Goal: Contribute content: Add original content to the website for others to see

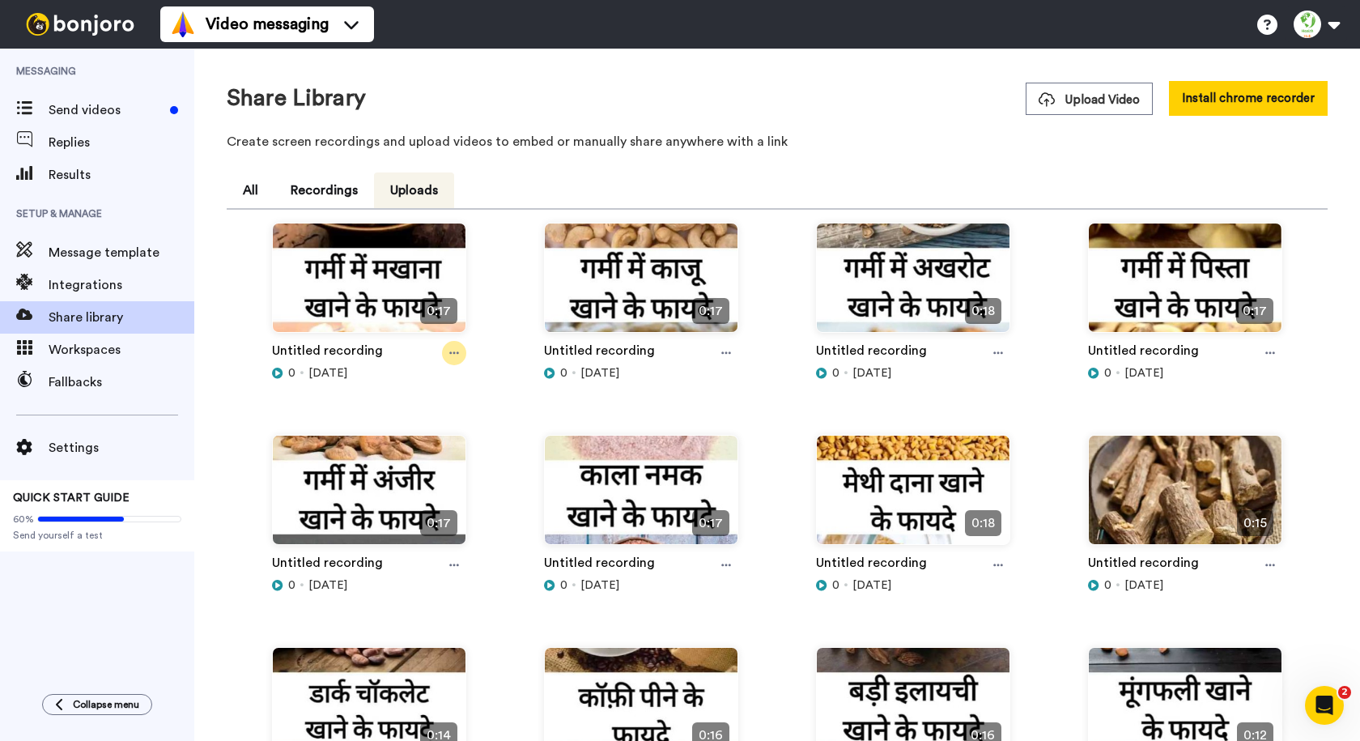
click at [453, 351] on icon at bounding box center [454, 352] width 10 height 11
click at [645, 86] on div "Share Library Upload Video Install chrome recorder" at bounding box center [777, 98] width 1101 height 35
click at [1043, 95] on icon at bounding box center [1047, 99] width 16 height 15
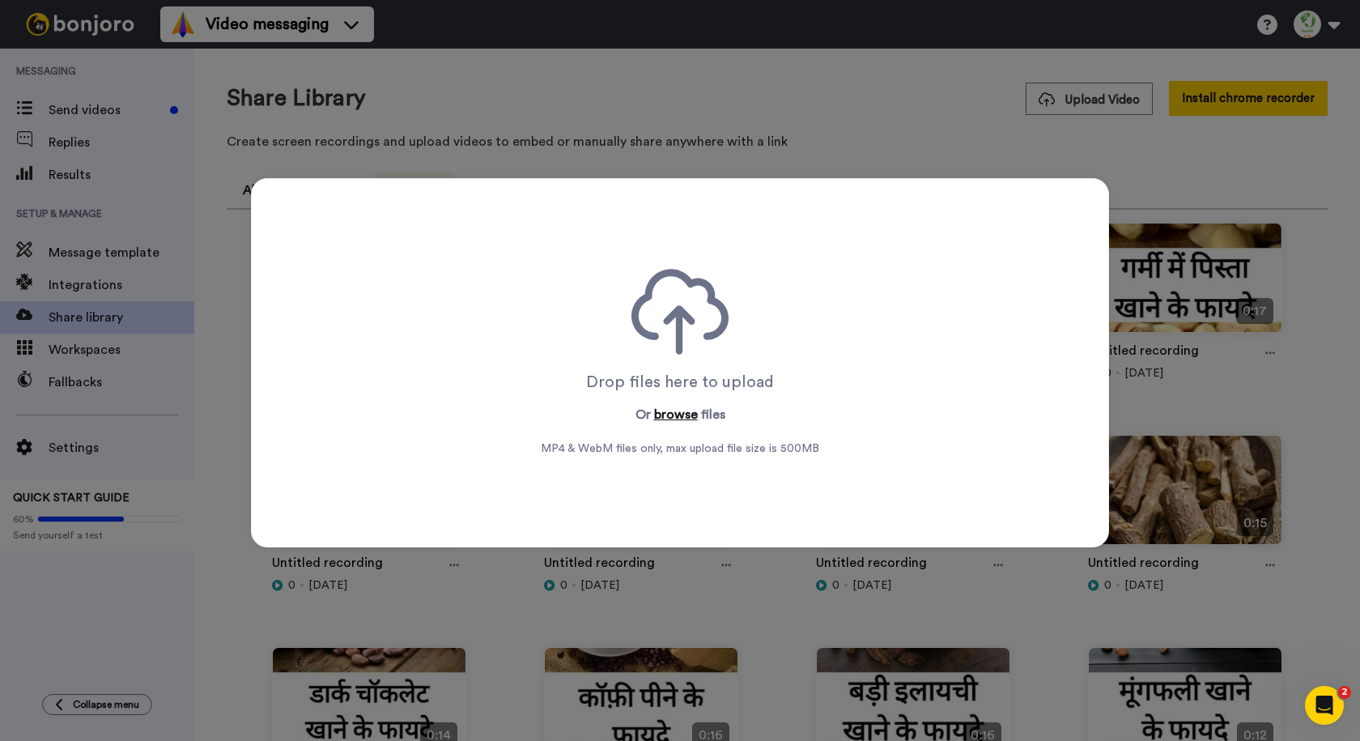
drag, startPoint x: 649, startPoint y: 431, endPoint x: 655, endPoint y: 416, distance: 16.0
click at [654, 419] on div "Drop files here to upload Or browse files MP4 & WebM files only, max upload fil…" at bounding box center [680, 363] width 279 height 188
click at [658, 415] on button "browse" at bounding box center [676, 414] width 44 height 19
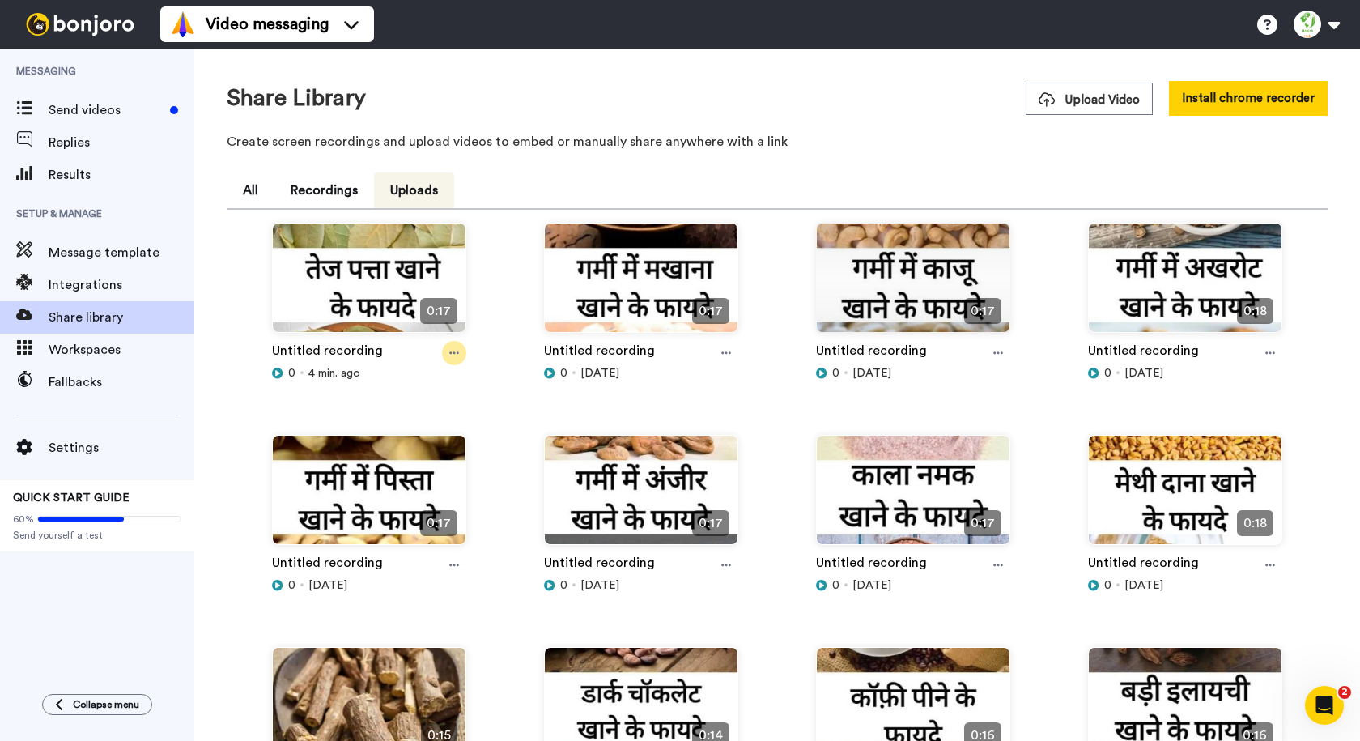
click at [449, 352] on icon at bounding box center [454, 352] width 10 height 11
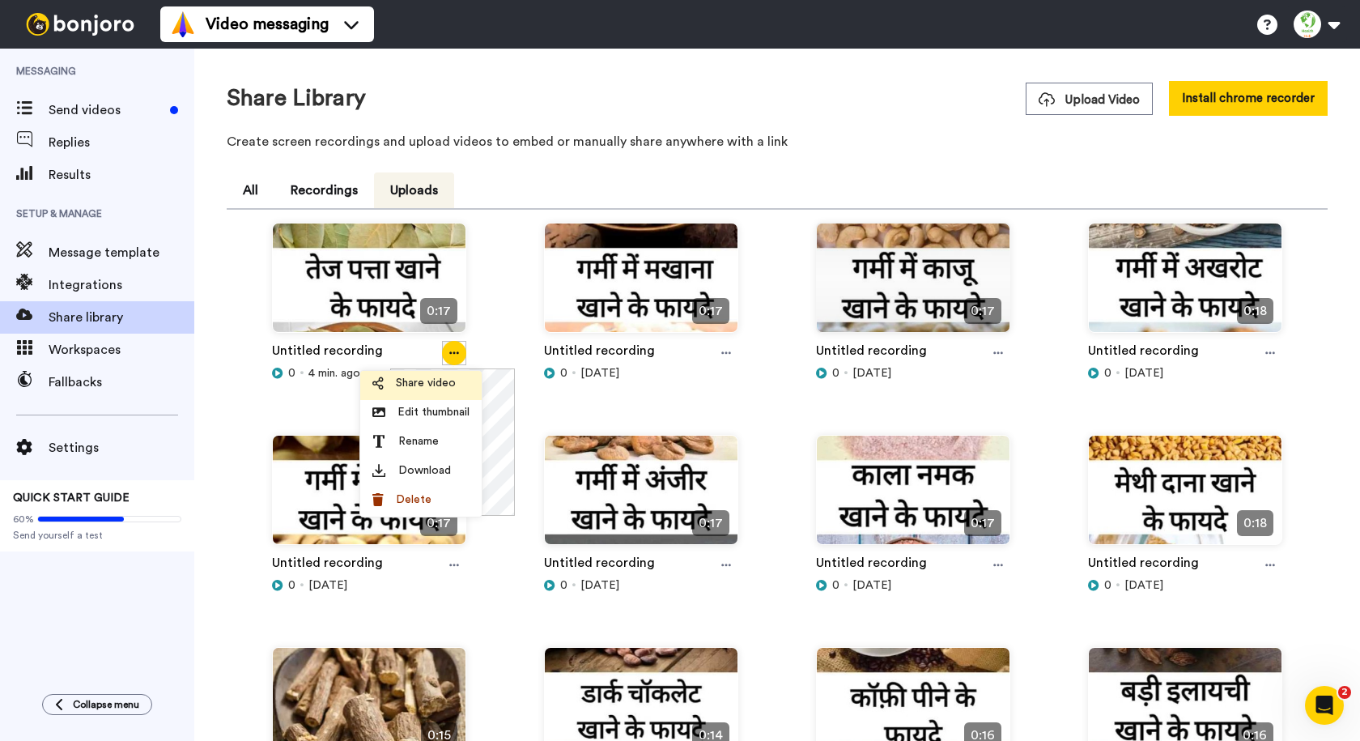
click at [439, 383] on span "Share video" at bounding box center [426, 383] width 60 height 16
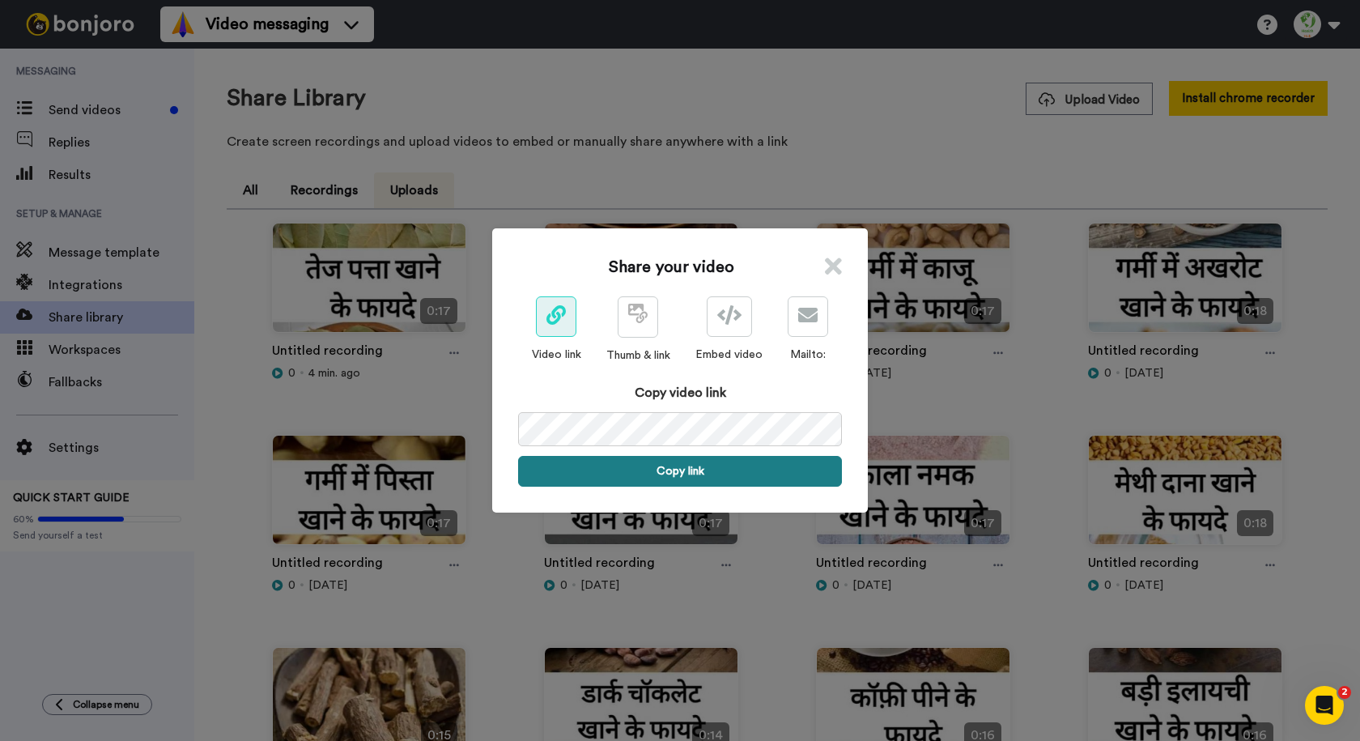
click at [647, 475] on button "Copy link" at bounding box center [680, 471] width 324 height 31
click at [825, 262] on icon at bounding box center [833, 266] width 17 height 24
